Goal: Find contact information: Find contact information

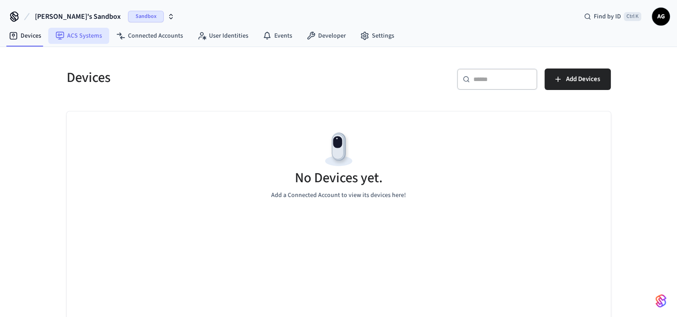
click at [81, 34] on link "ACS Systems" at bounding box center [78, 36] width 61 height 16
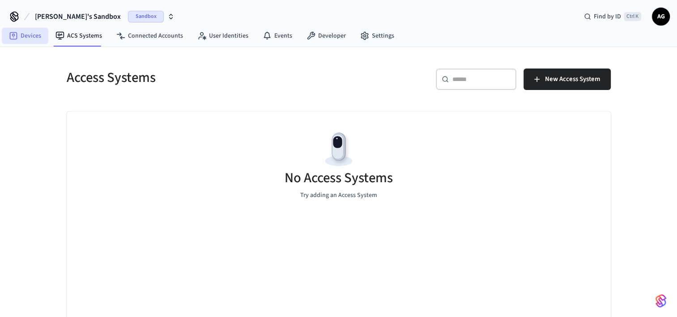
click at [18, 38] on link "Devices" at bounding box center [25, 36] width 47 height 16
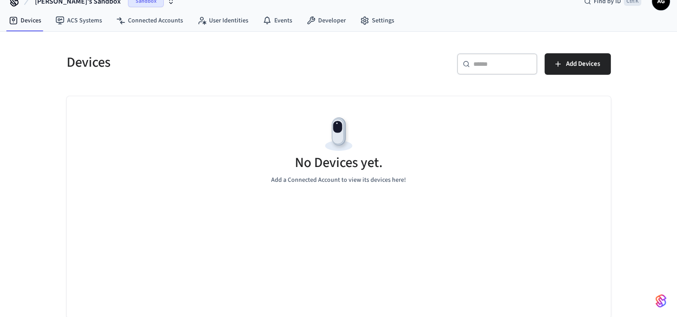
scroll to position [16, 0]
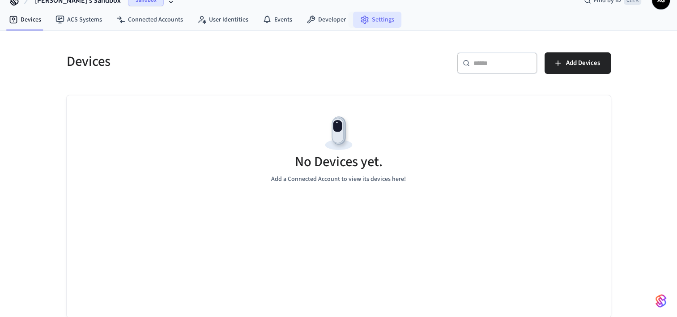
click at [374, 13] on link "Settings" at bounding box center [377, 20] width 48 height 16
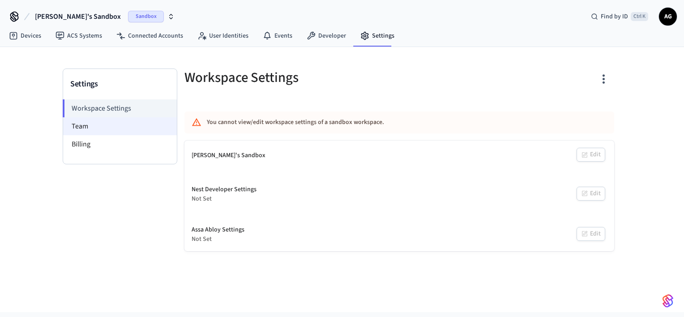
click at [91, 129] on li "Team" at bounding box center [120, 126] width 114 height 18
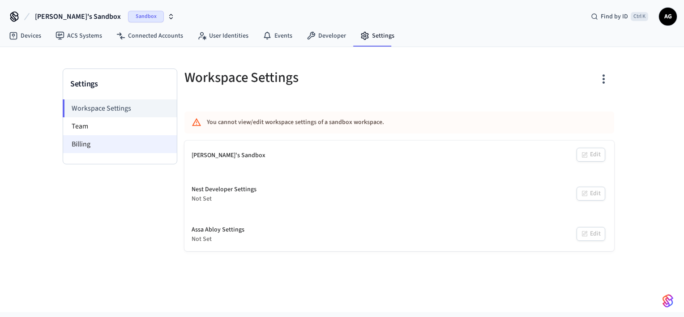
click at [87, 144] on li "Billing" at bounding box center [120, 144] width 114 height 18
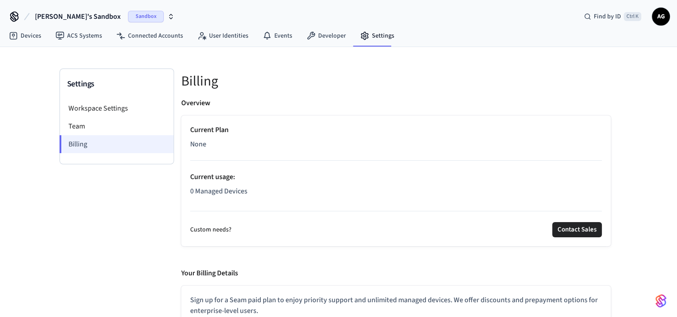
click at [87, 144] on li "Billing" at bounding box center [116, 144] width 114 height 18
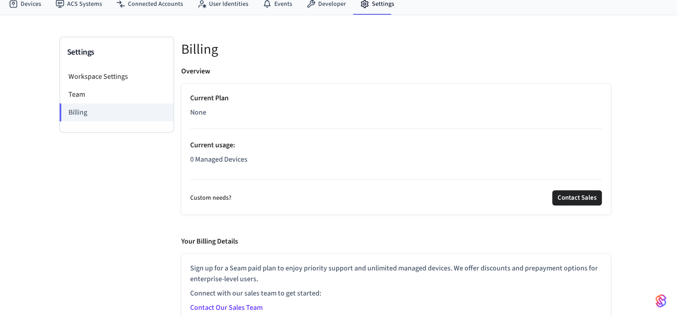
scroll to position [40, 0]
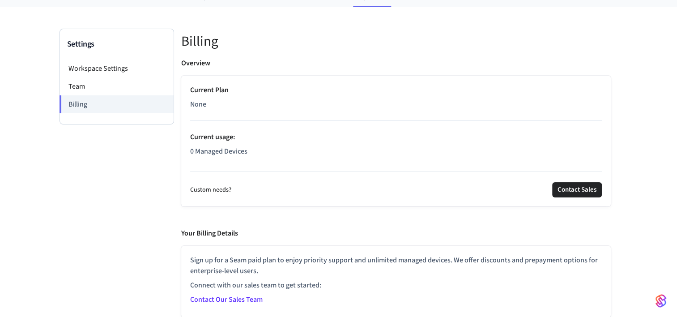
click at [239, 298] on link "Contact Our Sales Team" at bounding box center [226, 299] width 72 height 10
click at [581, 191] on button "Contact Sales" at bounding box center [577, 189] width 50 height 15
